Goal: Check status: Check status

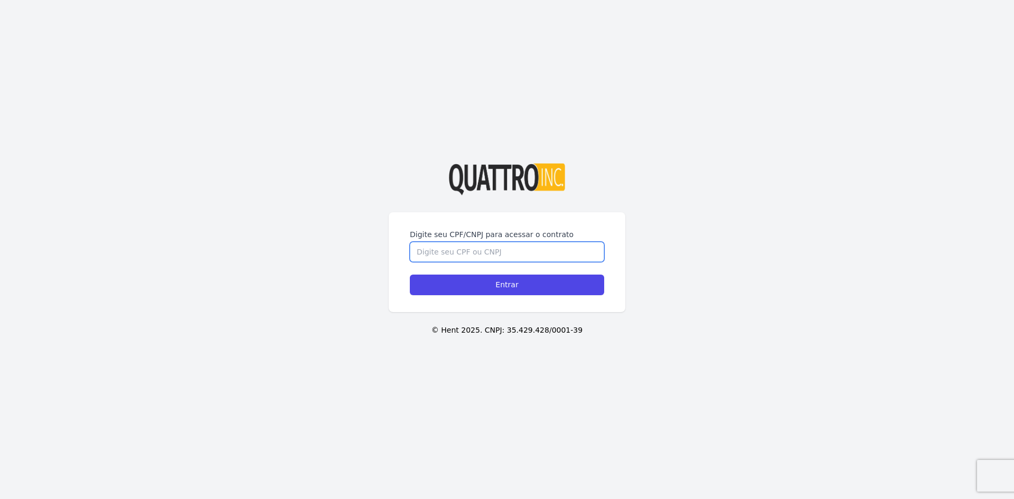
click at [481, 256] on input "Digite seu CPF/CNPJ para acessar o contrato" at bounding box center [507, 252] width 194 height 20
type input "43745147839"
click at [410, 275] on input "Entrar" at bounding box center [507, 285] width 194 height 21
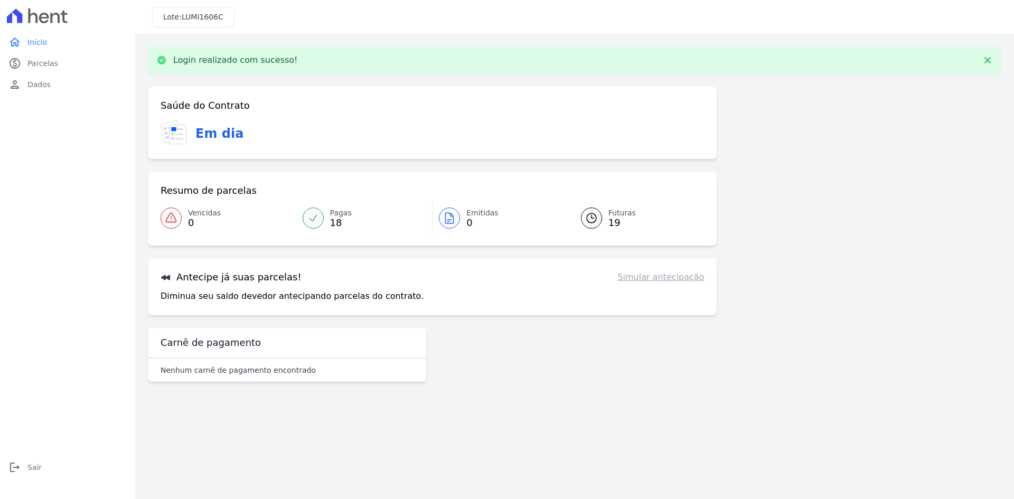
click at [350, 224] on link "Pagas 18" at bounding box center [364, 218] width 136 height 30
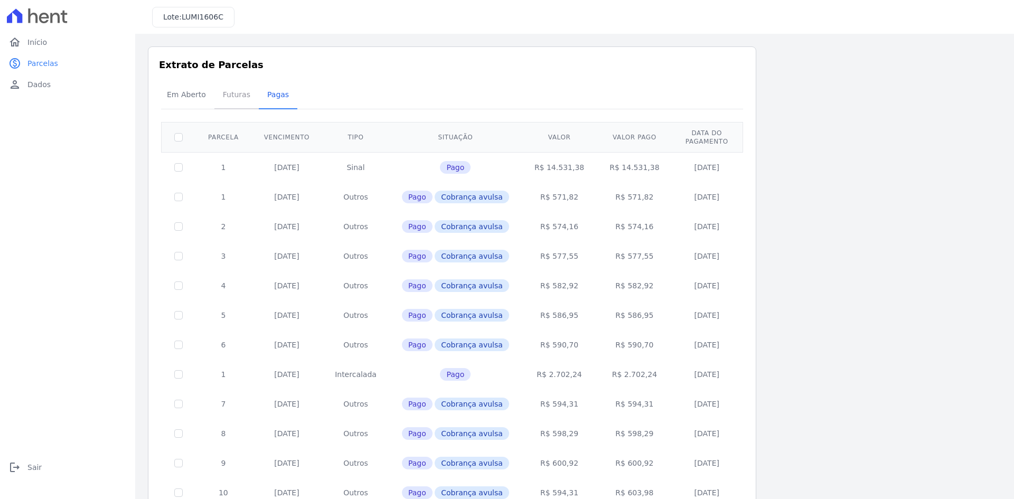
click at [224, 91] on span "Futuras" at bounding box center [236, 94] width 40 height 21
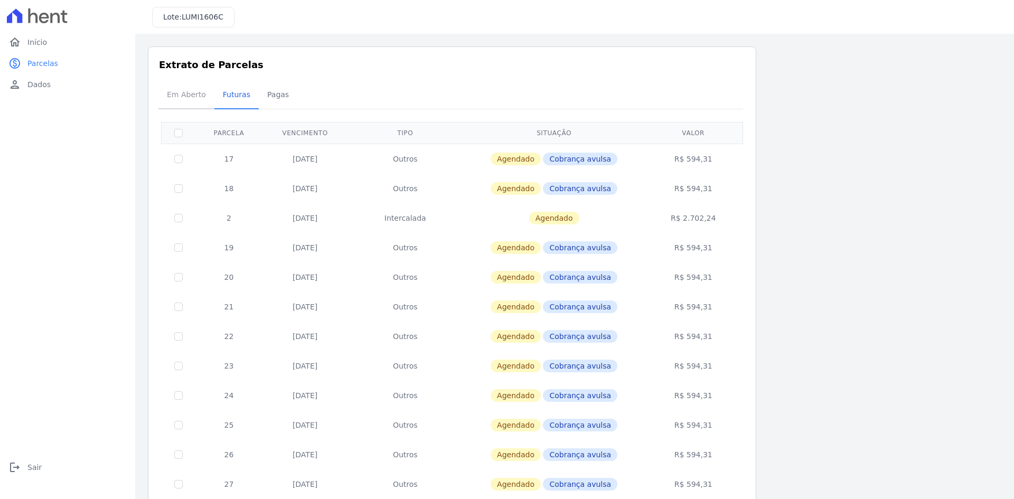
click at [184, 100] on span "Em Aberto" at bounding box center [187, 94] width 52 height 21
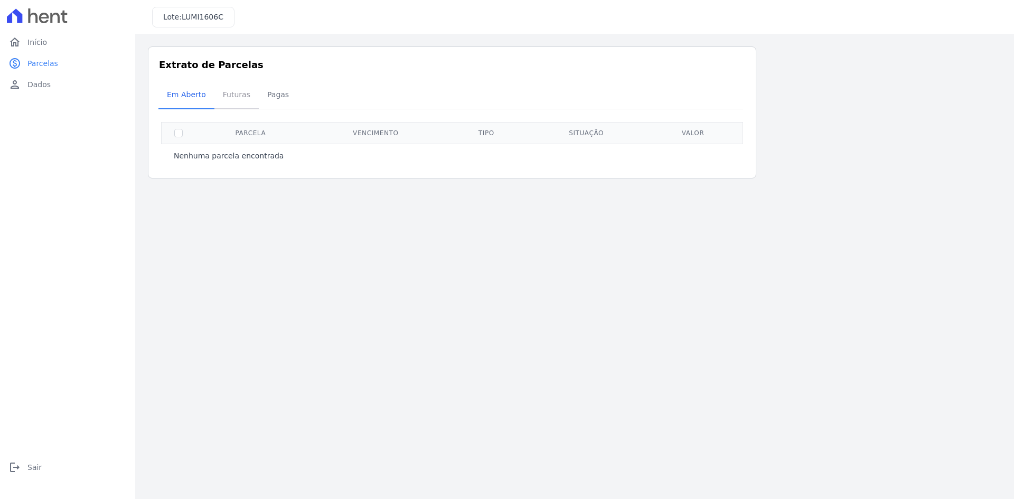
click at [227, 100] on span "Futuras" at bounding box center [236, 94] width 40 height 21
